Goal: Information Seeking & Learning: Learn about a topic

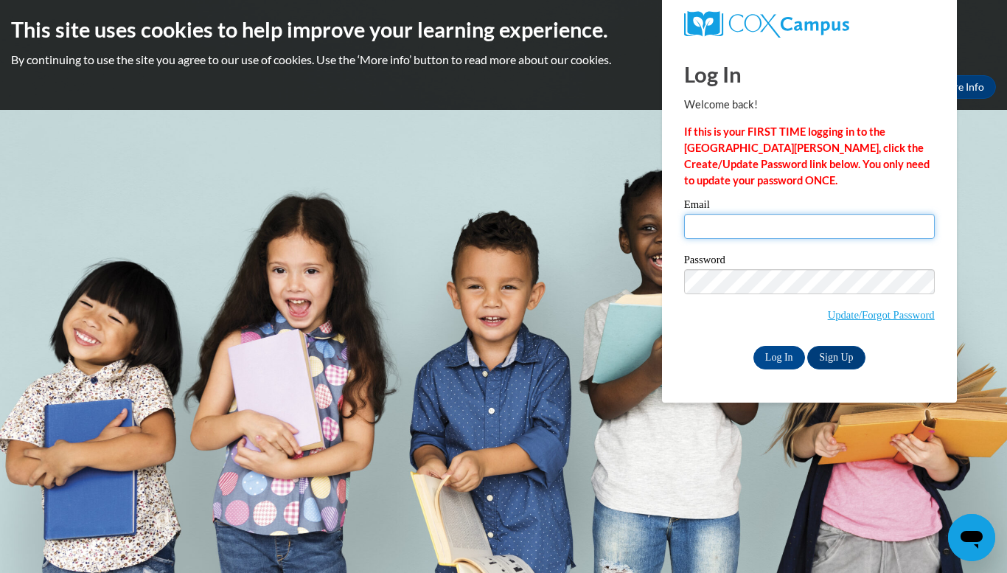
type input "[EMAIL_ADDRESS][DOMAIN_NAME]"
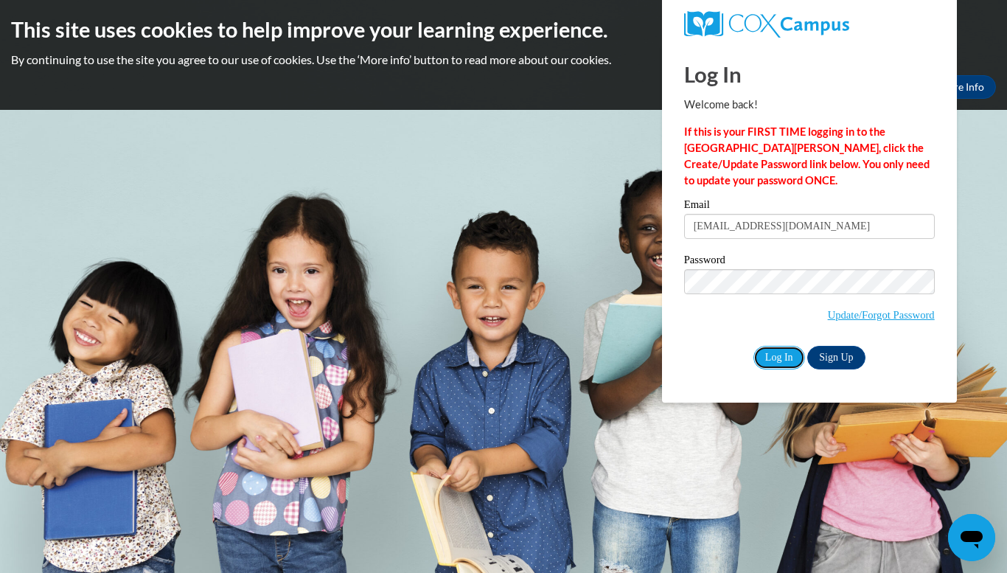
click at [776, 352] on input "Log In" at bounding box center [780, 358] width 52 height 24
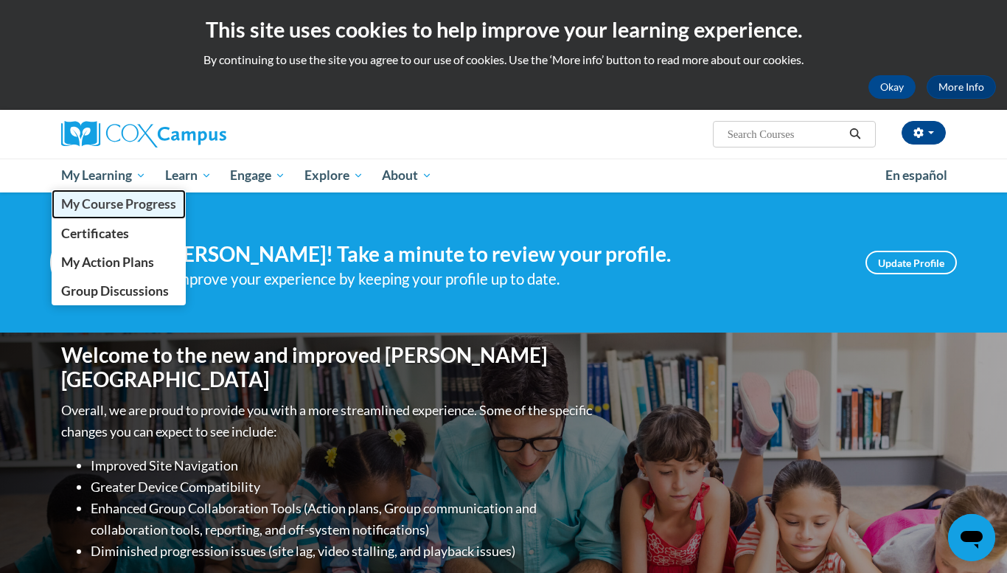
click at [94, 215] on link "My Course Progress" at bounding box center [119, 204] width 134 height 29
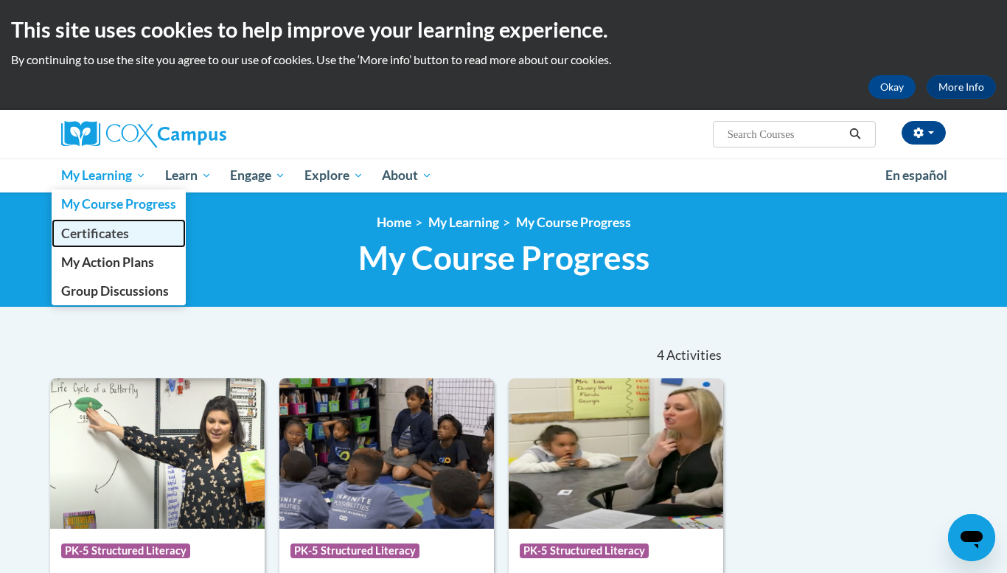
click at [119, 226] on span "Certificates" at bounding box center [95, 233] width 68 height 15
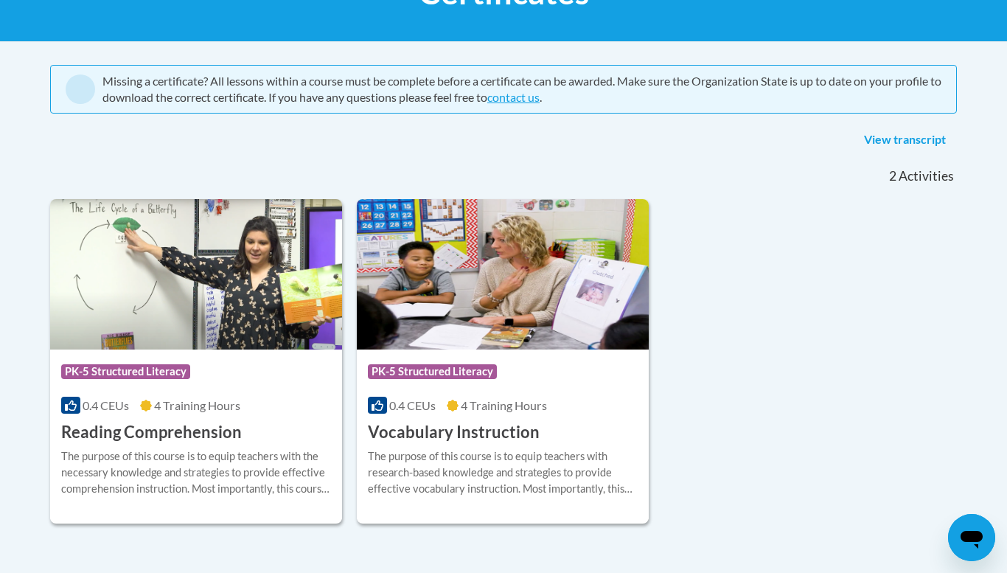
scroll to position [236, 0]
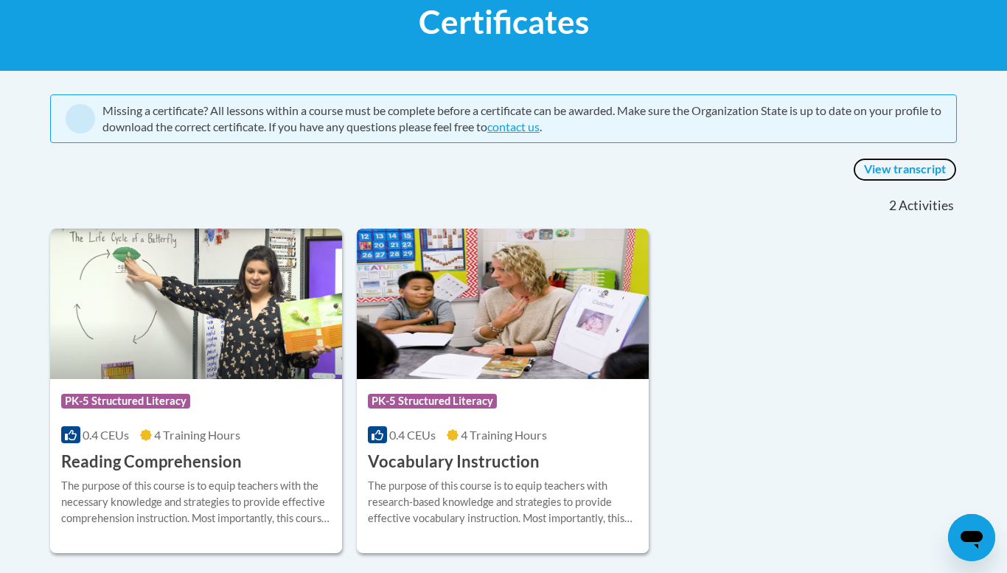
click at [906, 173] on link "View transcript" at bounding box center [905, 170] width 104 height 24
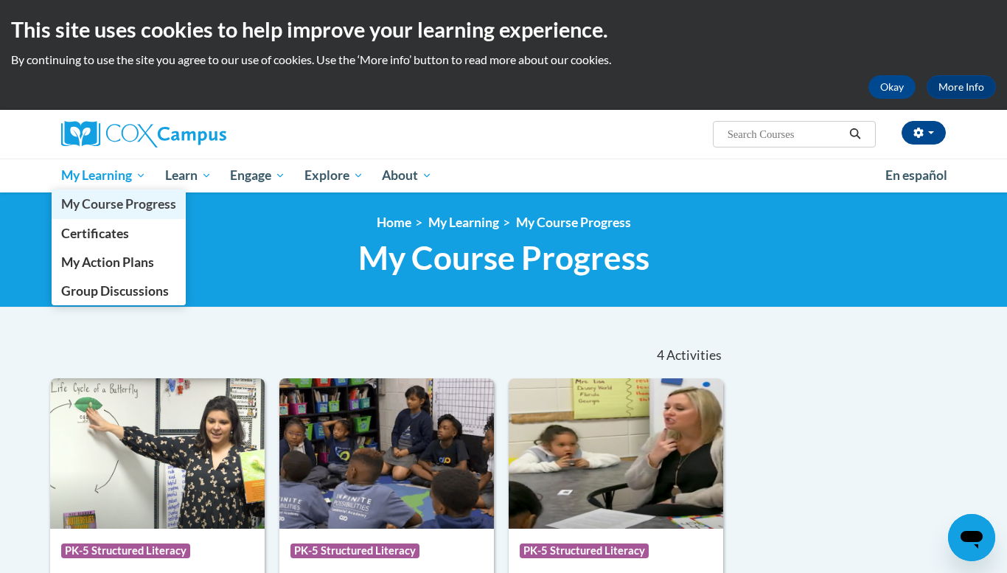
click at [128, 208] on span "My Course Progress" at bounding box center [118, 203] width 115 height 15
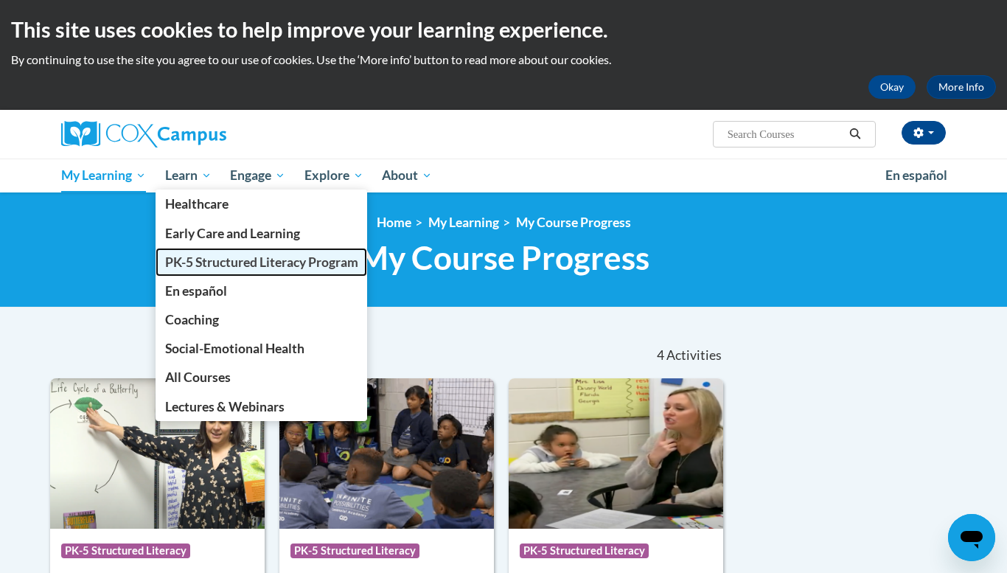
click at [228, 264] on span "PK-5 Structured Literacy Program" at bounding box center [261, 261] width 193 height 15
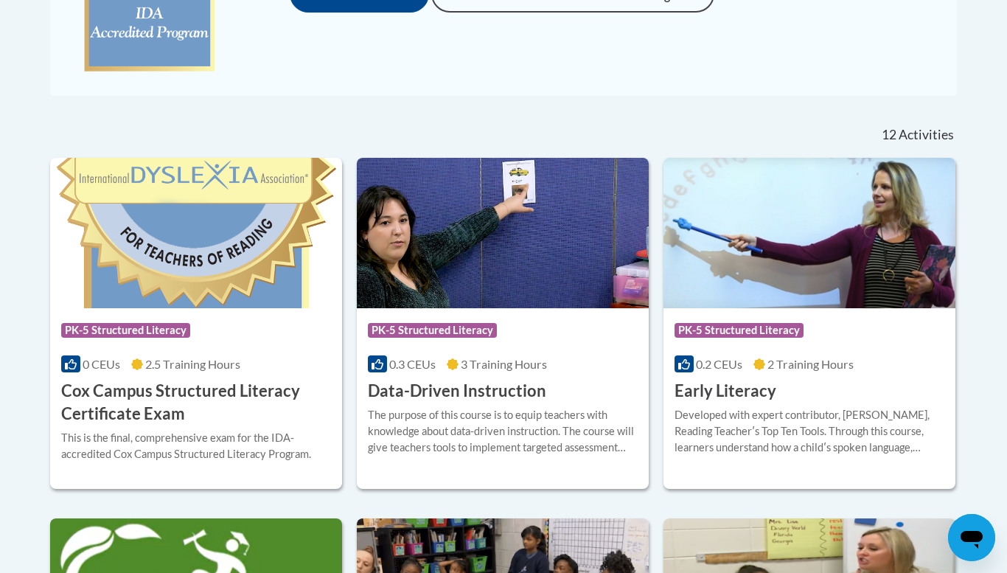
scroll to position [501, 0]
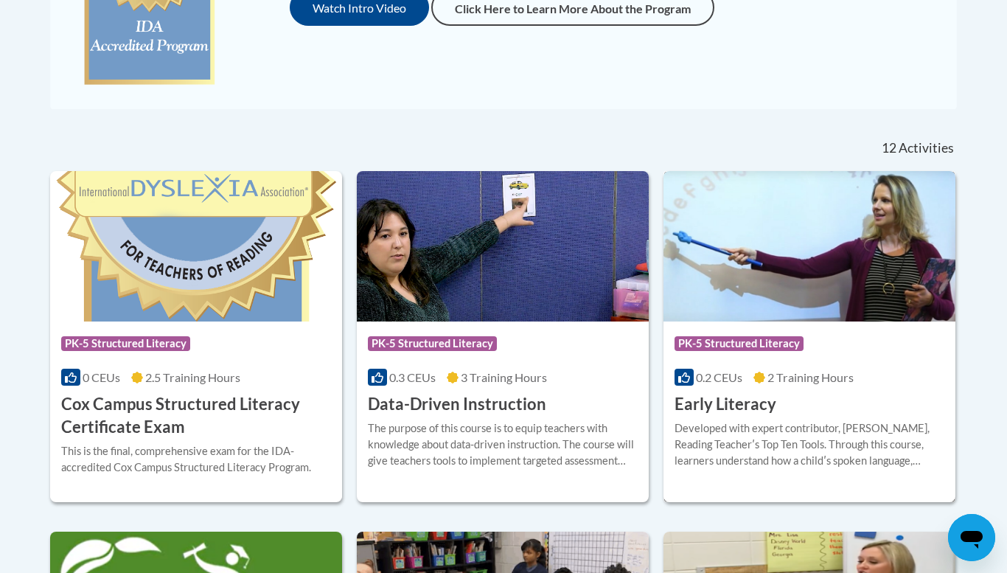
click at [827, 283] on img at bounding box center [810, 246] width 292 height 150
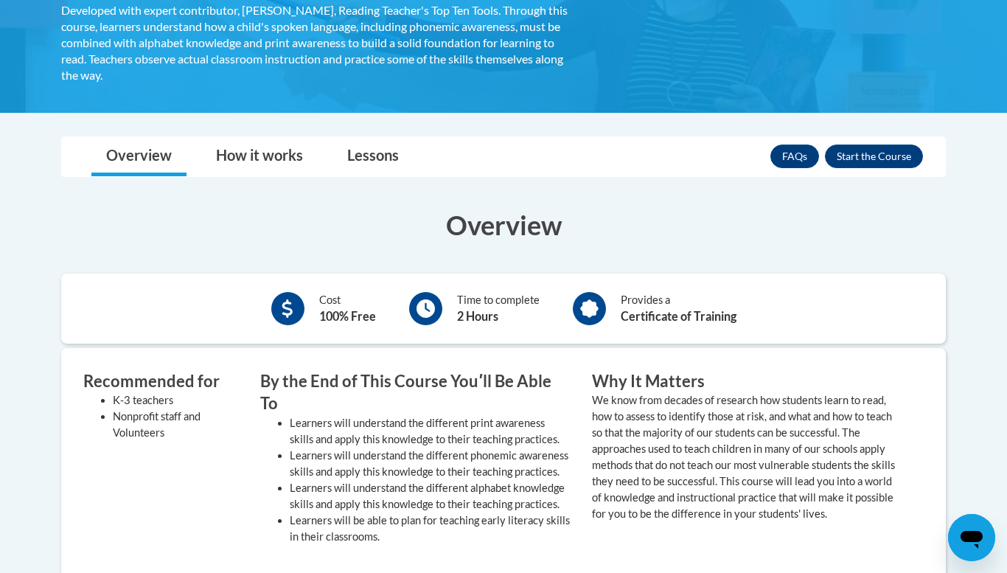
scroll to position [265, 0]
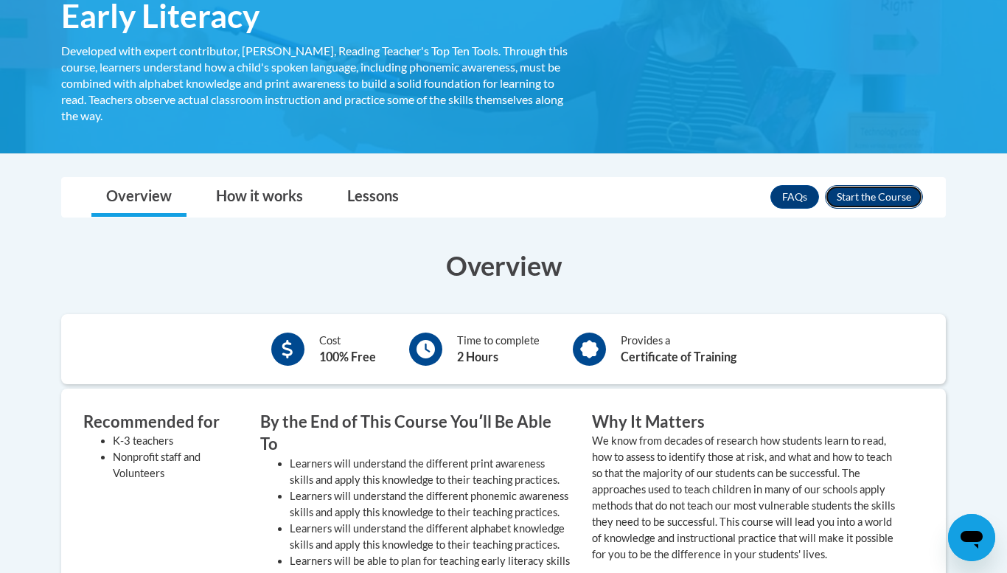
click at [866, 200] on button "Enroll" at bounding box center [874, 197] width 98 height 24
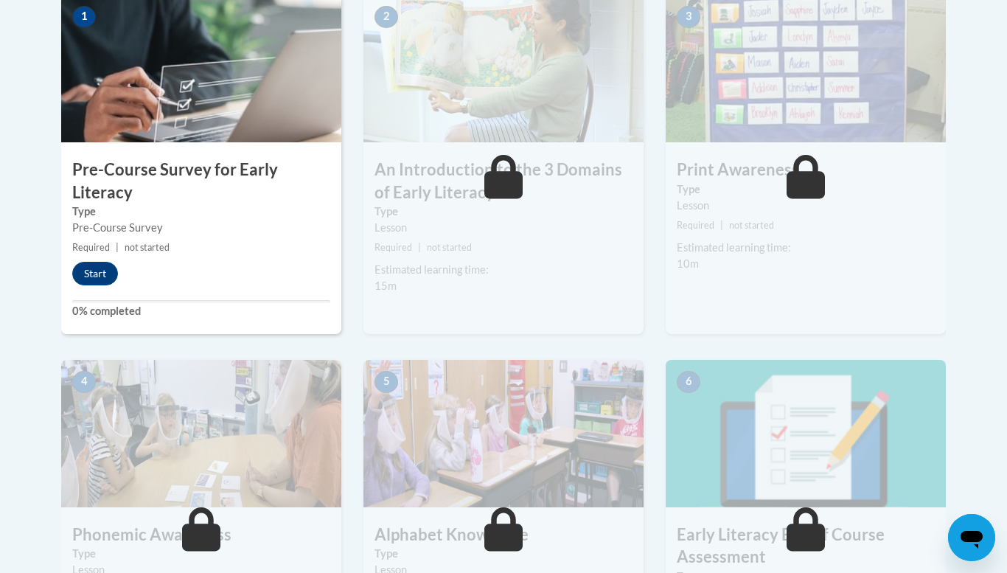
scroll to position [501, 0]
click at [103, 279] on button "Start" at bounding box center [95, 273] width 46 height 24
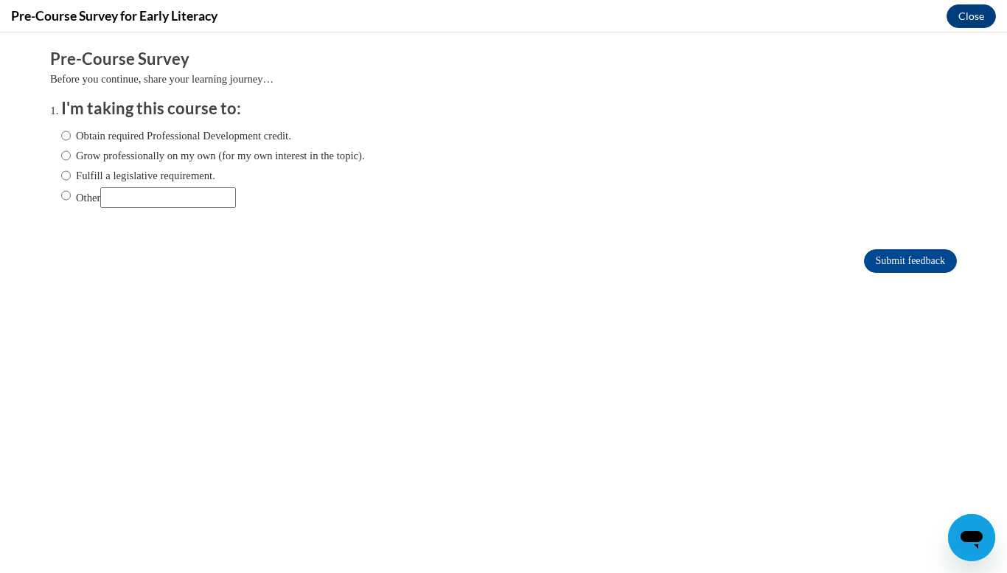
scroll to position [0, 0]
click at [63, 160] on input "Grow professionally on my own (for my own interest in the topic)." at bounding box center [66, 155] width 10 height 16
radio input "true"
click at [910, 264] on input "Submit feedback" at bounding box center [910, 261] width 93 height 24
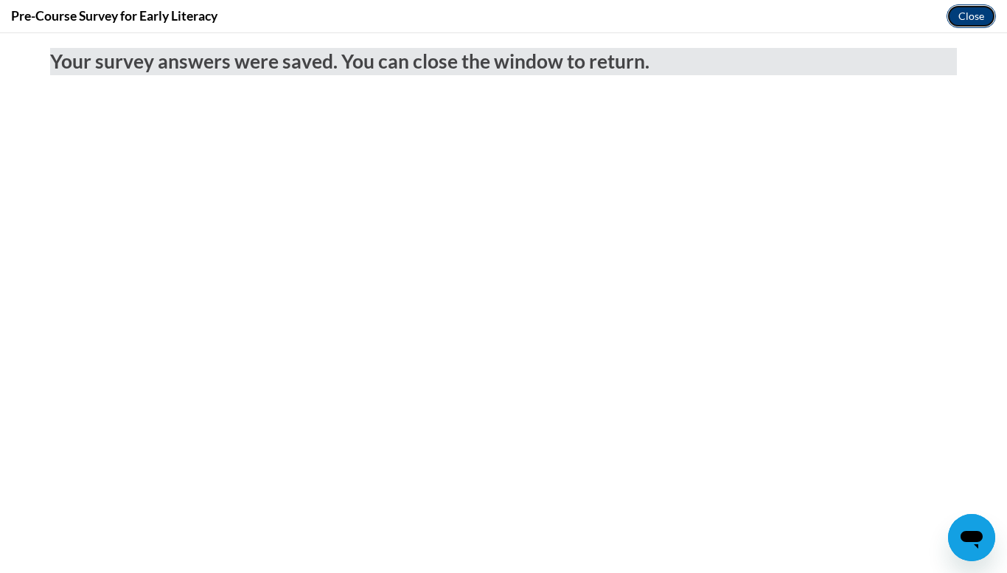
click at [958, 13] on button "Close" at bounding box center [971, 16] width 49 height 24
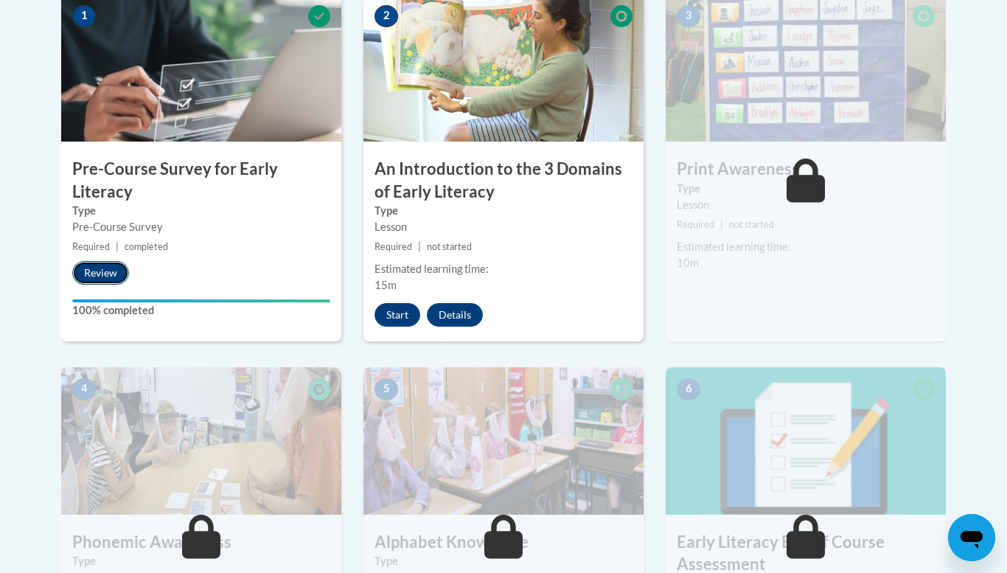
click at [119, 268] on button "Review" at bounding box center [100, 273] width 57 height 24
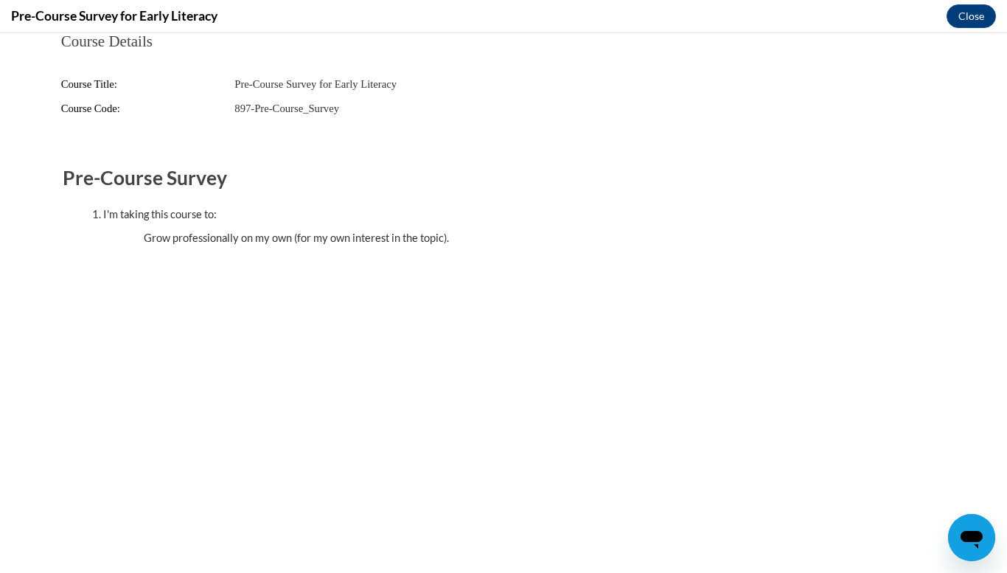
click at [291, 233] on ul "Grow professionally on my own (for my own interest in the topic)." at bounding box center [518, 238] width 808 height 16
click at [977, 15] on button "Close" at bounding box center [971, 16] width 49 height 24
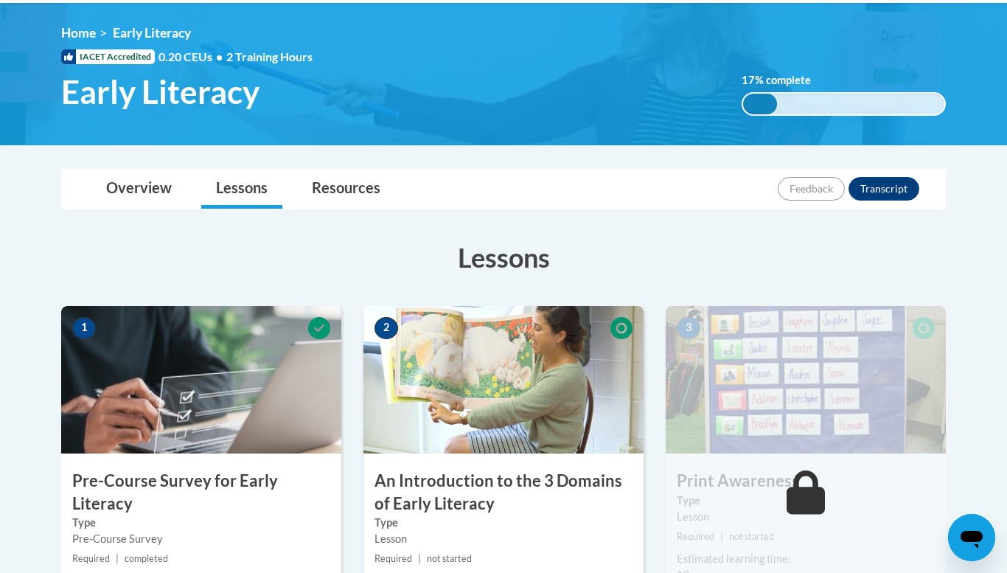
scroll to position [177, 0]
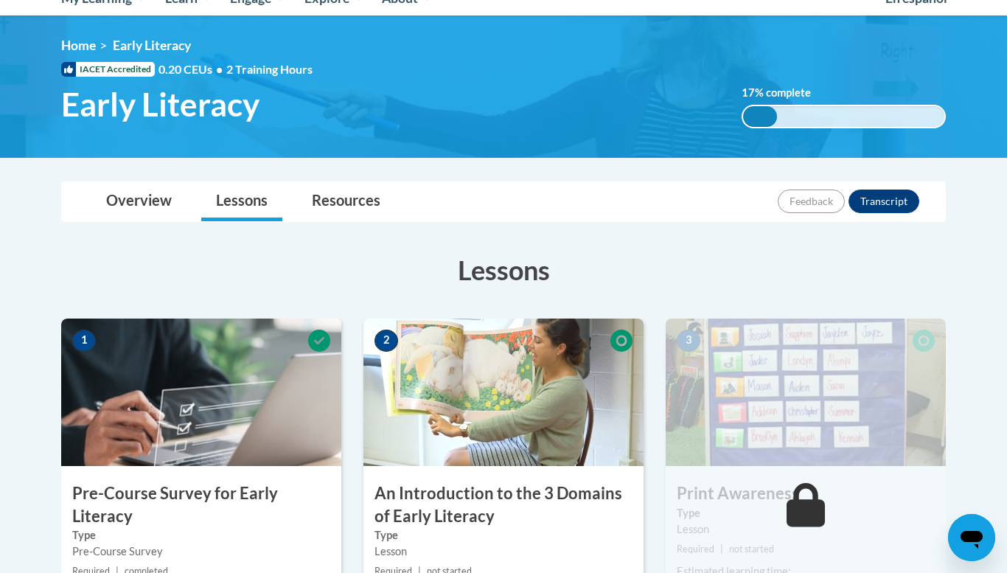
click at [329, 345] on icon at bounding box center [319, 341] width 22 height 22
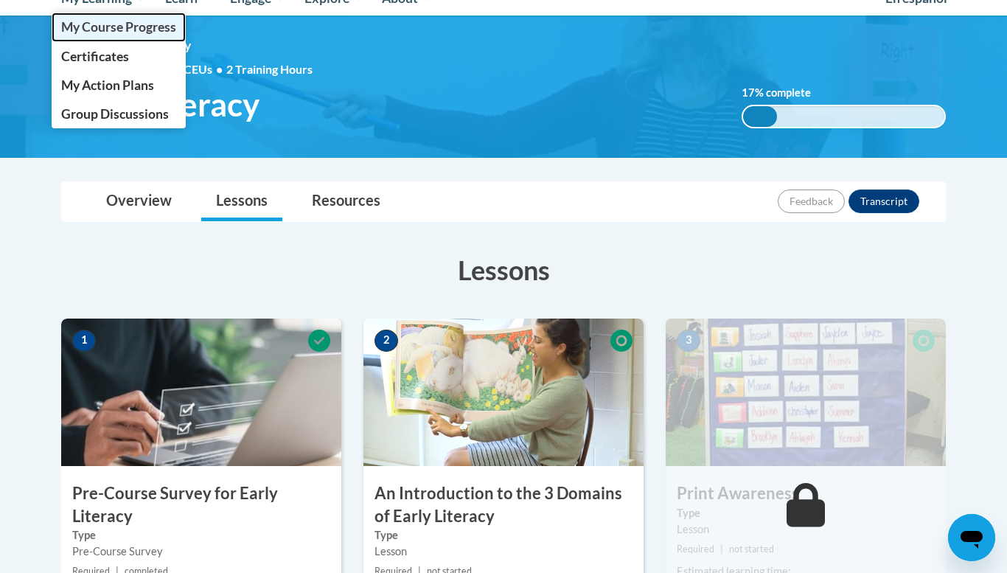
click at [92, 32] on span "My Course Progress" at bounding box center [118, 26] width 115 height 15
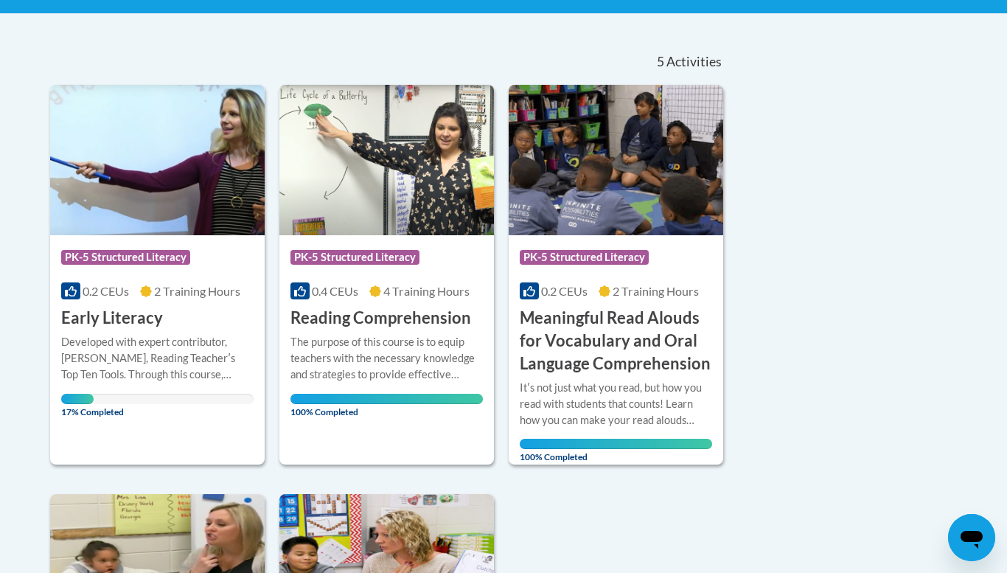
scroll to position [295, 0]
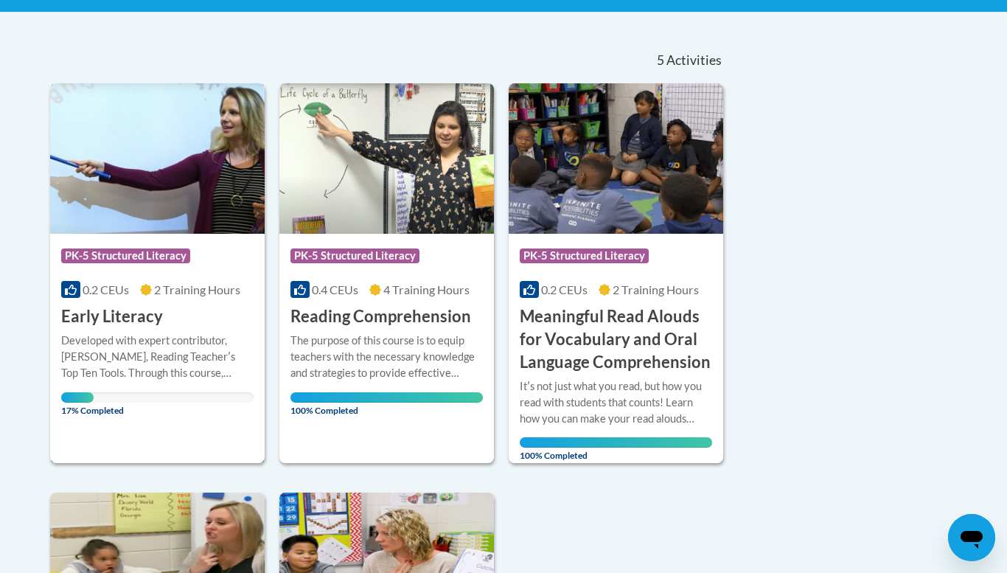
click at [110, 165] on img at bounding box center [157, 158] width 215 height 150
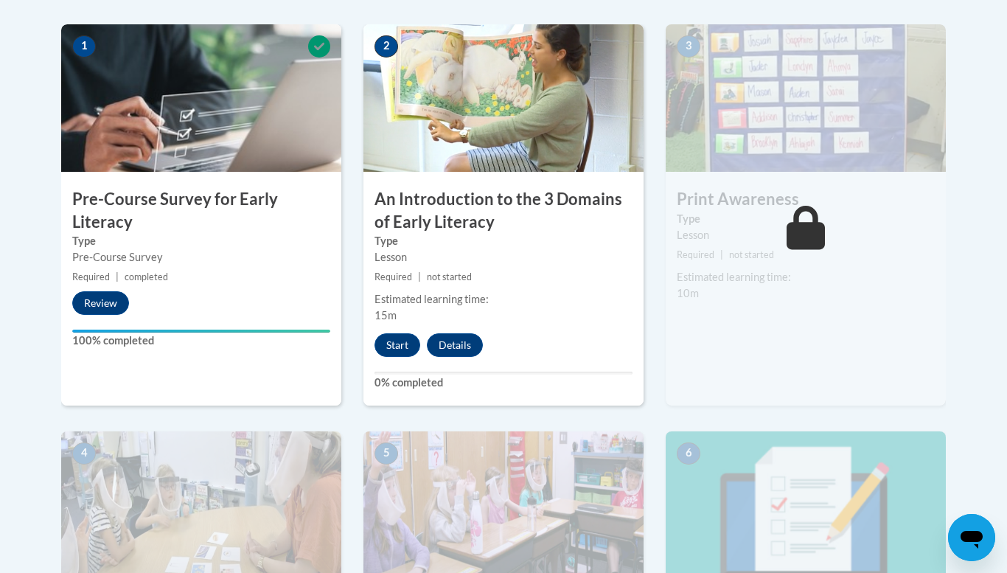
scroll to position [431, 0]
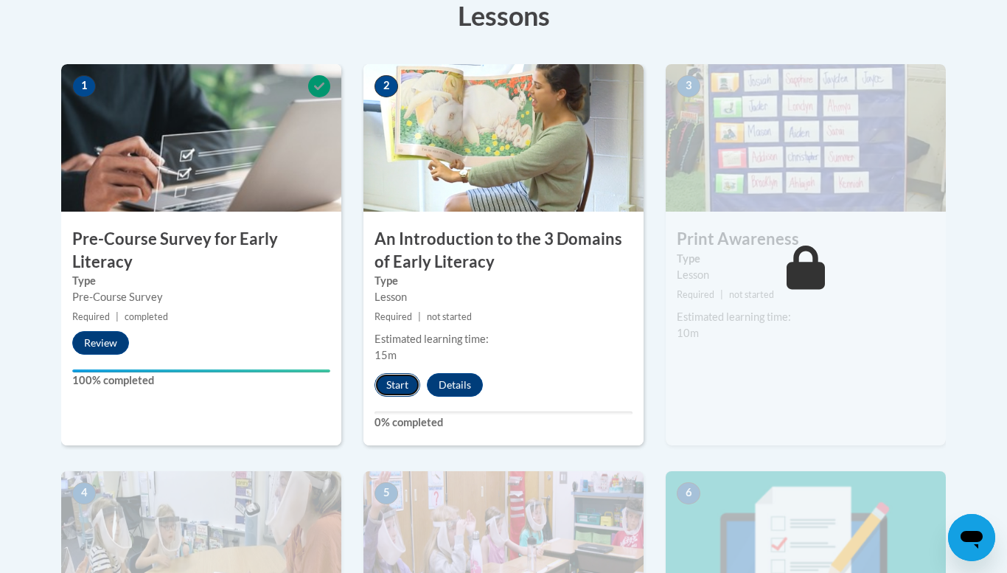
click at [403, 385] on button "Start" at bounding box center [398, 385] width 46 height 24
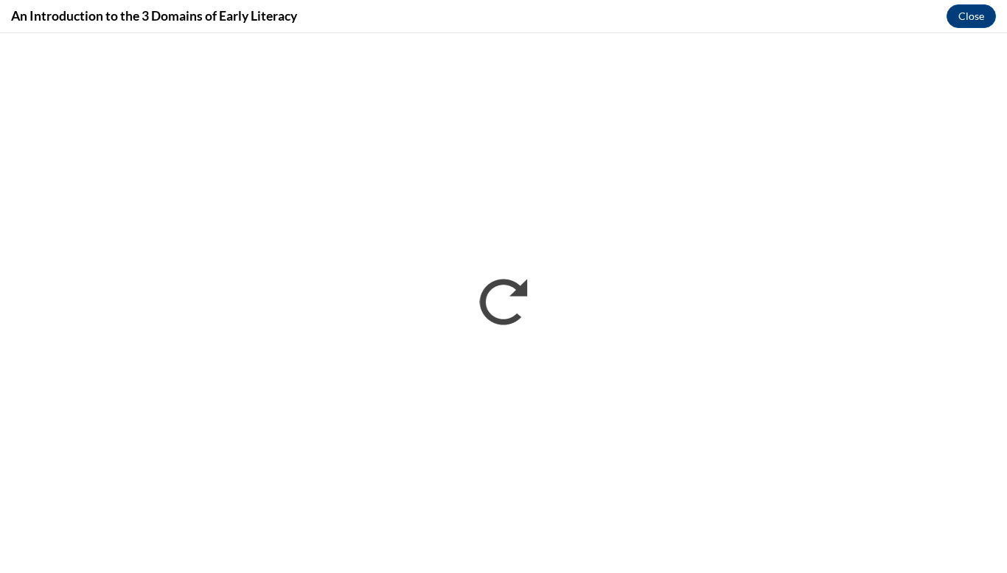
scroll to position [0, 0]
click at [475, 18] on div "An Introduction to the 3 Domains of Early Literacy Close" at bounding box center [503, 16] width 1007 height 33
